Goal: Find contact information: Find contact information

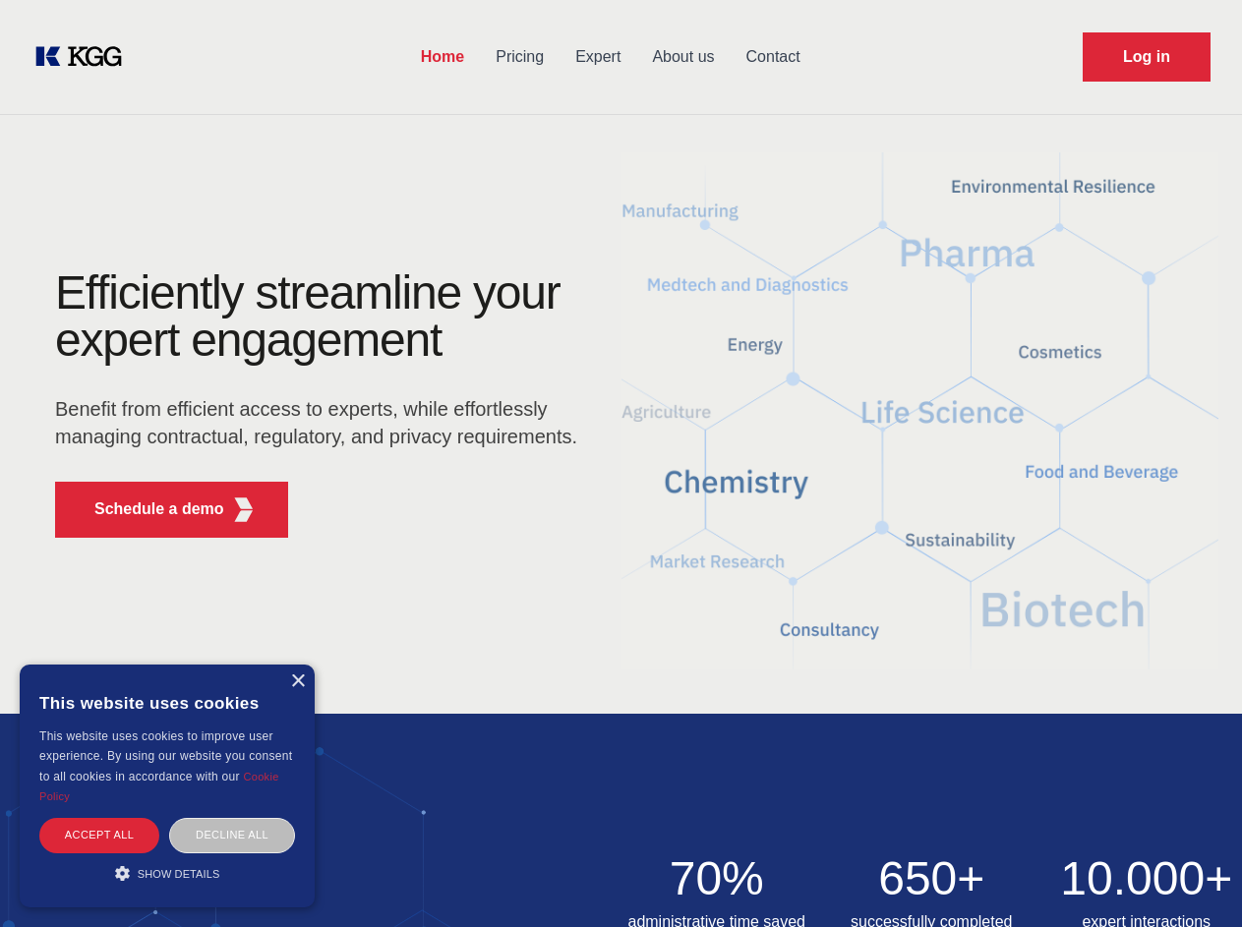
click at [621, 463] on div "Efficiently streamline your expert engagement Benefit from efficient access to …" at bounding box center [323, 411] width 598 height 284
click at [148, 509] on p "Schedule a demo" at bounding box center [159, 510] width 130 height 24
click at [297, 682] on div "× This website uses cookies This website uses cookies to improve user experienc…" at bounding box center [167, 786] width 295 height 243
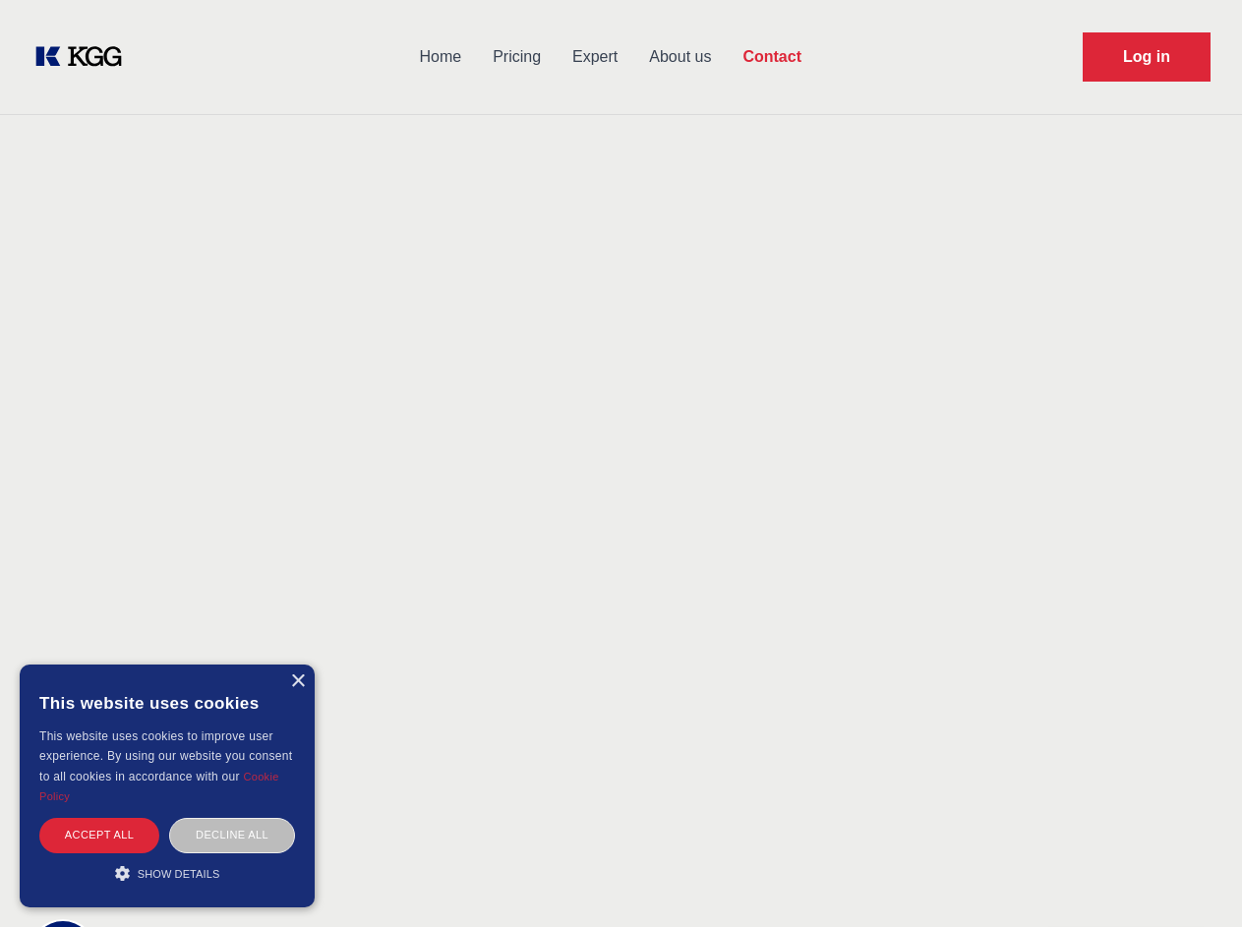
click at [99, 835] on div "Accept all" at bounding box center [99, 835] width 120 height 34
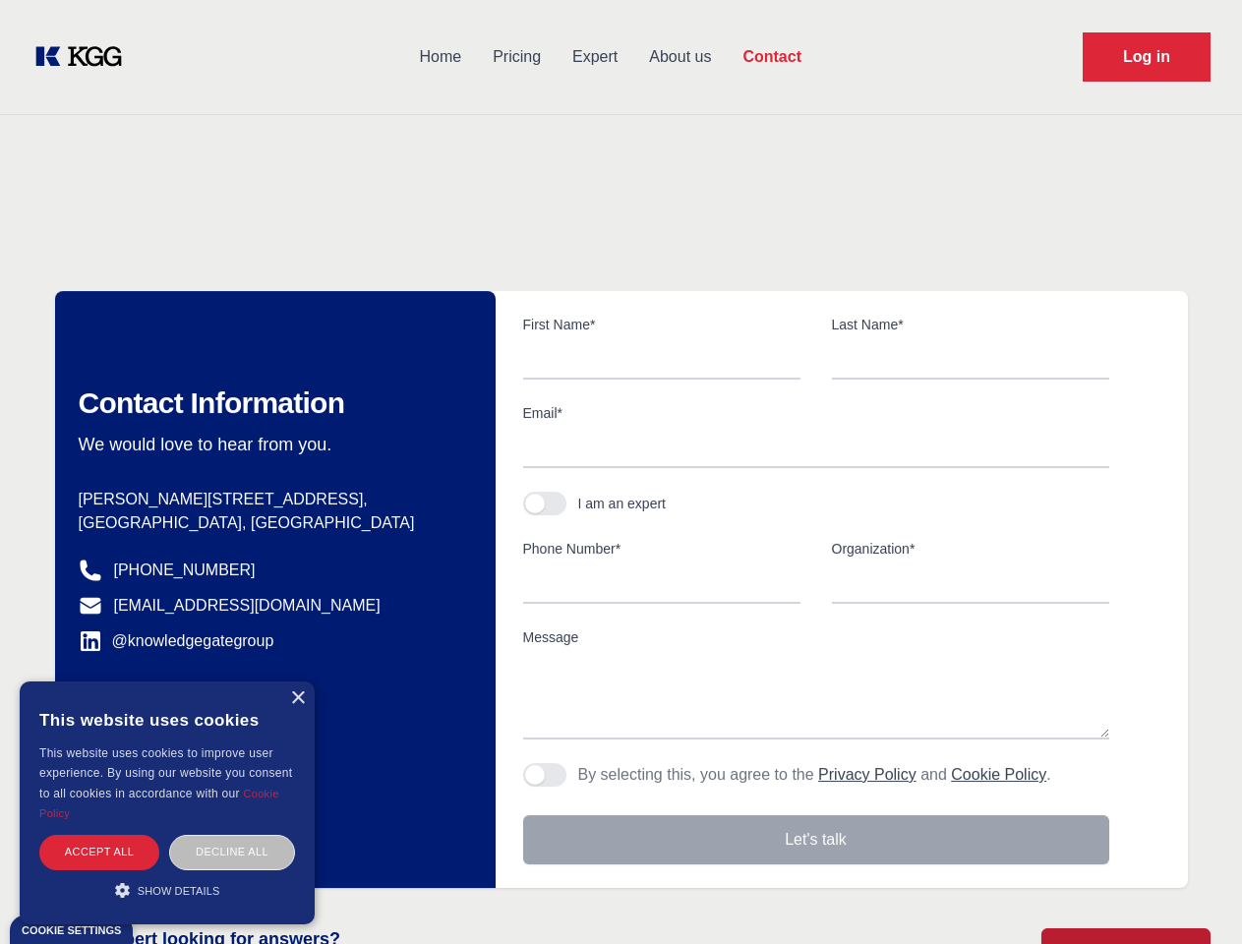
click at [232, 835] on div "Decline all" at bounding box center [232, 852] width 126 height 34
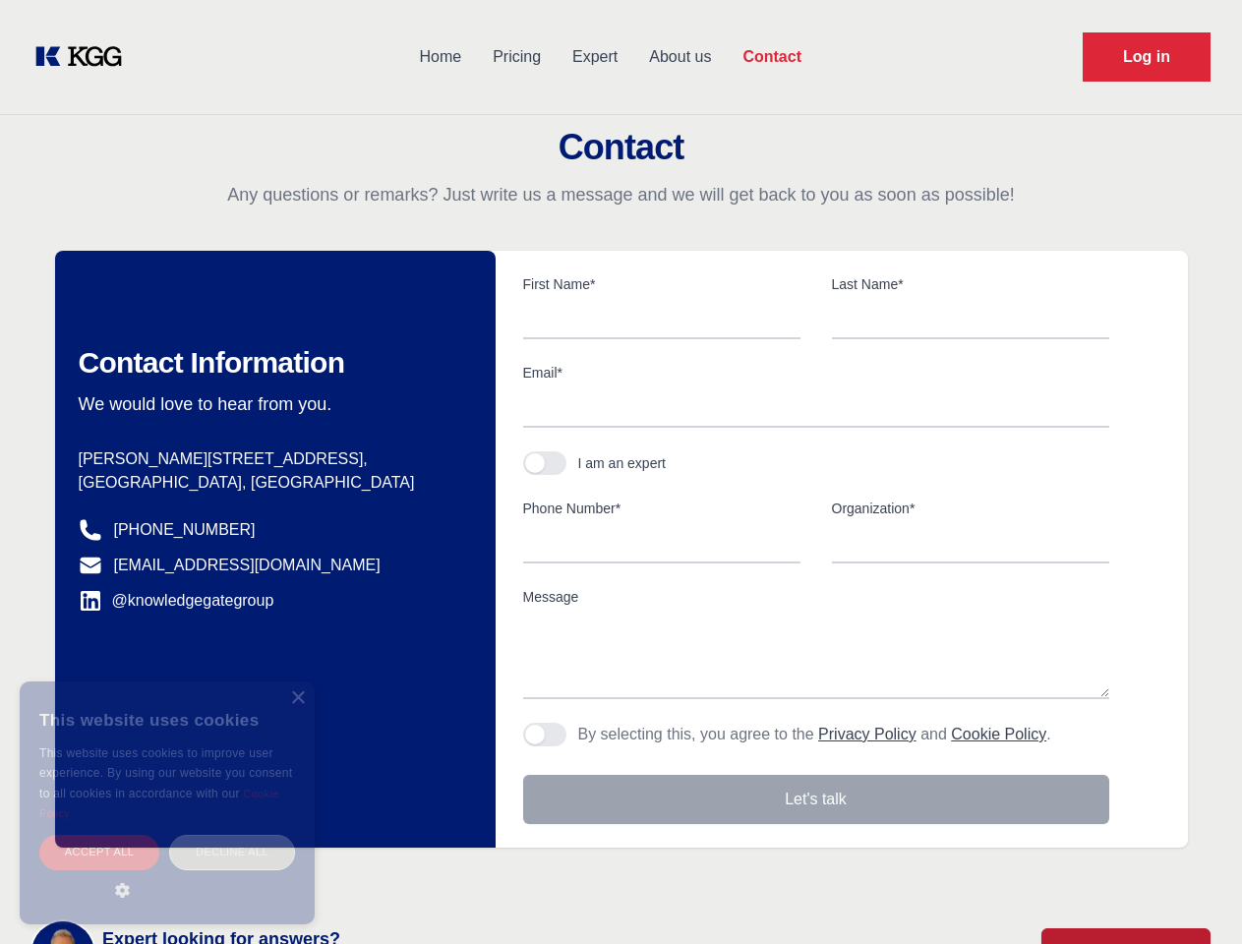
click at [167, 873] on main "Contact Any questions or remarks? Just write us a message and we will get back …" at bounding box center [621, 512] width 1242 height 1024
